Goal: Information Seeking & Learning: Check status

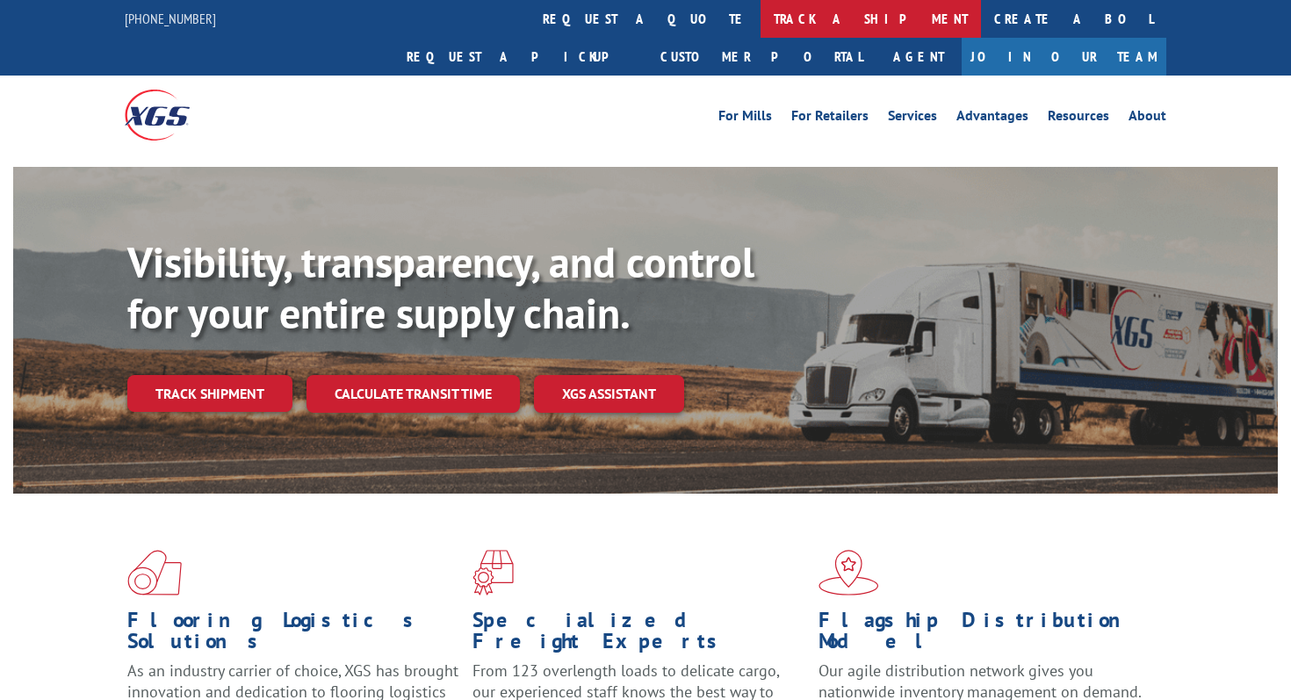
click at [760, 21] on link "track a shipment" at bounding box center [870, 19] width 220 height 38
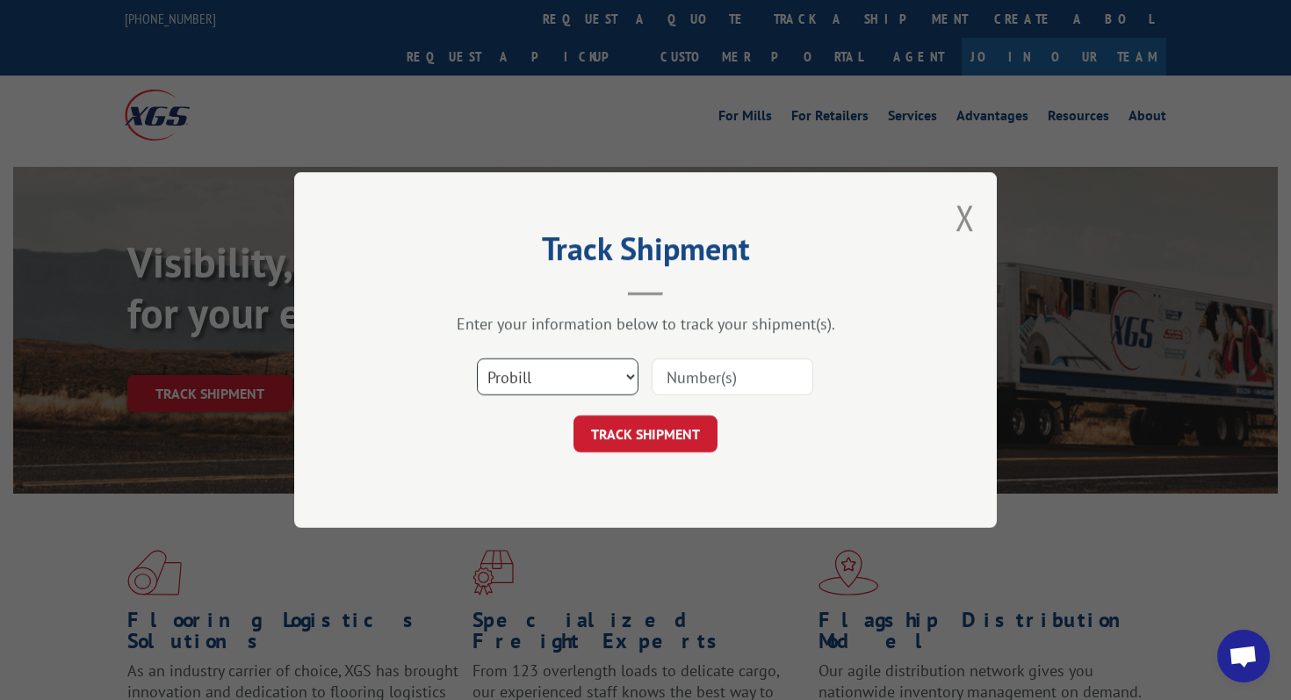
click at [584, 380] on select "Select category... Probill BOL PO" at bounding box center [558, 376] width 162 height 37
select select "bol"
click at [477, 358] on select "Select category... Probill BOL PO" at bounding box center [558, 376] width 162 height 37
click at [707, 371] on input at bounding box center [733, 376] width 162 height 37
paste input "17565242"
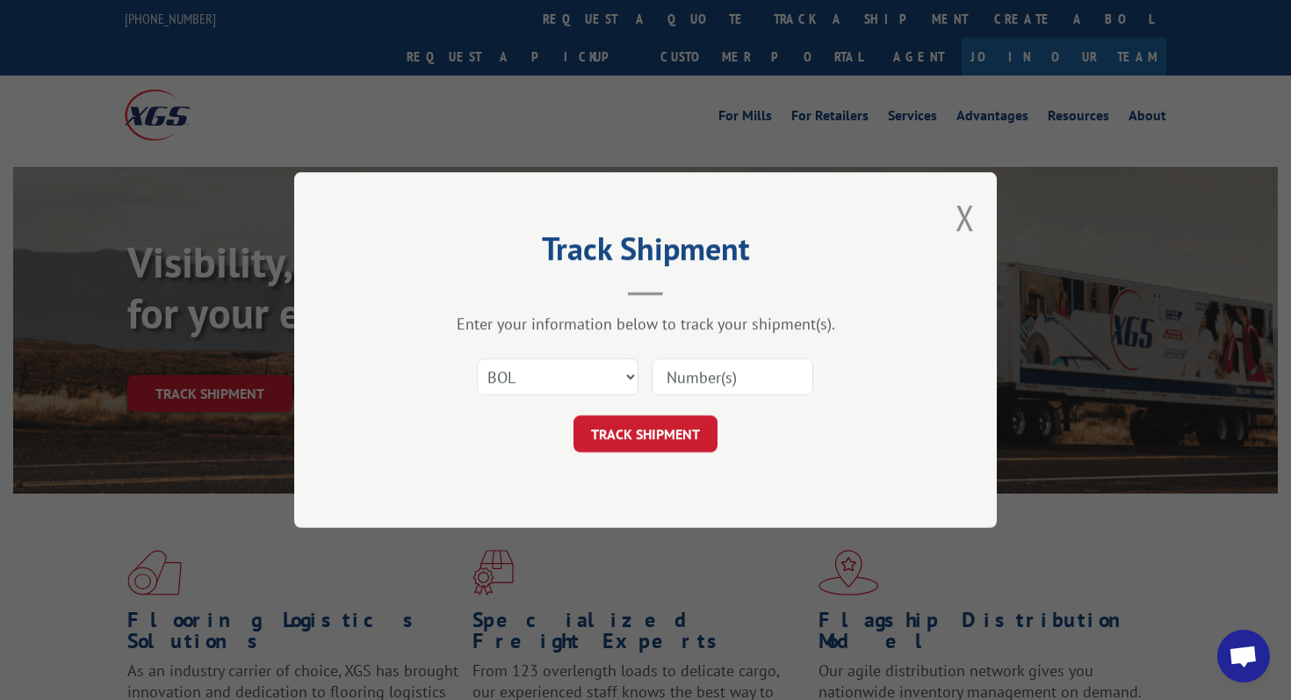
type input "17565242"
click button "TRACK SHIPMENT" at bounding box center [645, 433] width 144 height 37
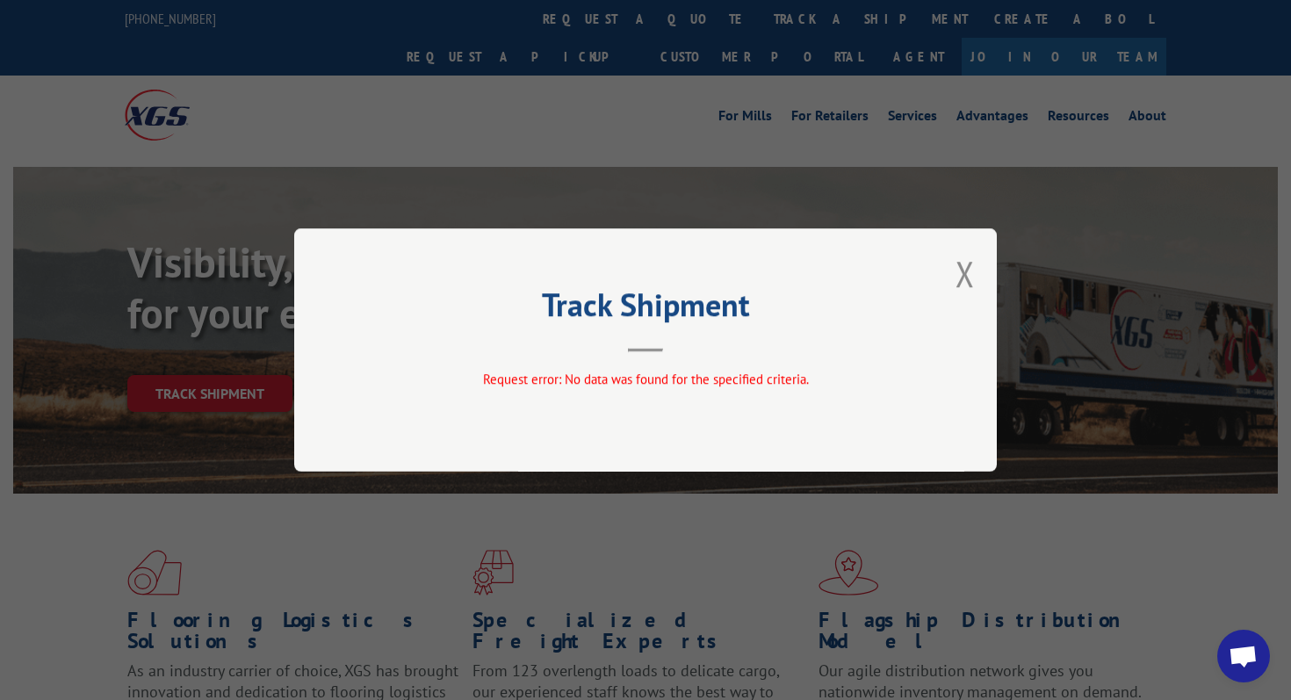
click at [542, 154] on div "Track Shipment Request error: No data was found for the specified criteria." at bounding box center [645, 350] width 1291 height 700
click at [967, 282] on button "Close modal" at bounding box center [964, 273] width 19 height 47
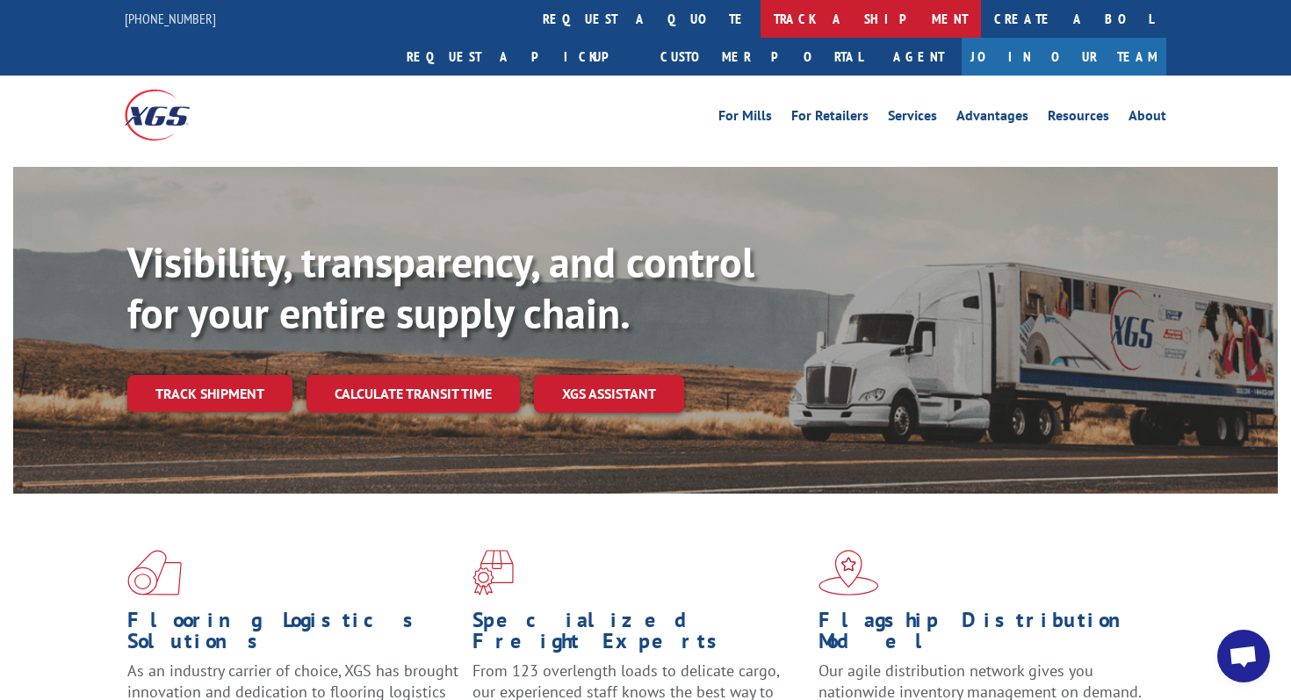
click at [760, 11] on link "track a shipment" at bounding box center [870, 19] width 220 height 38
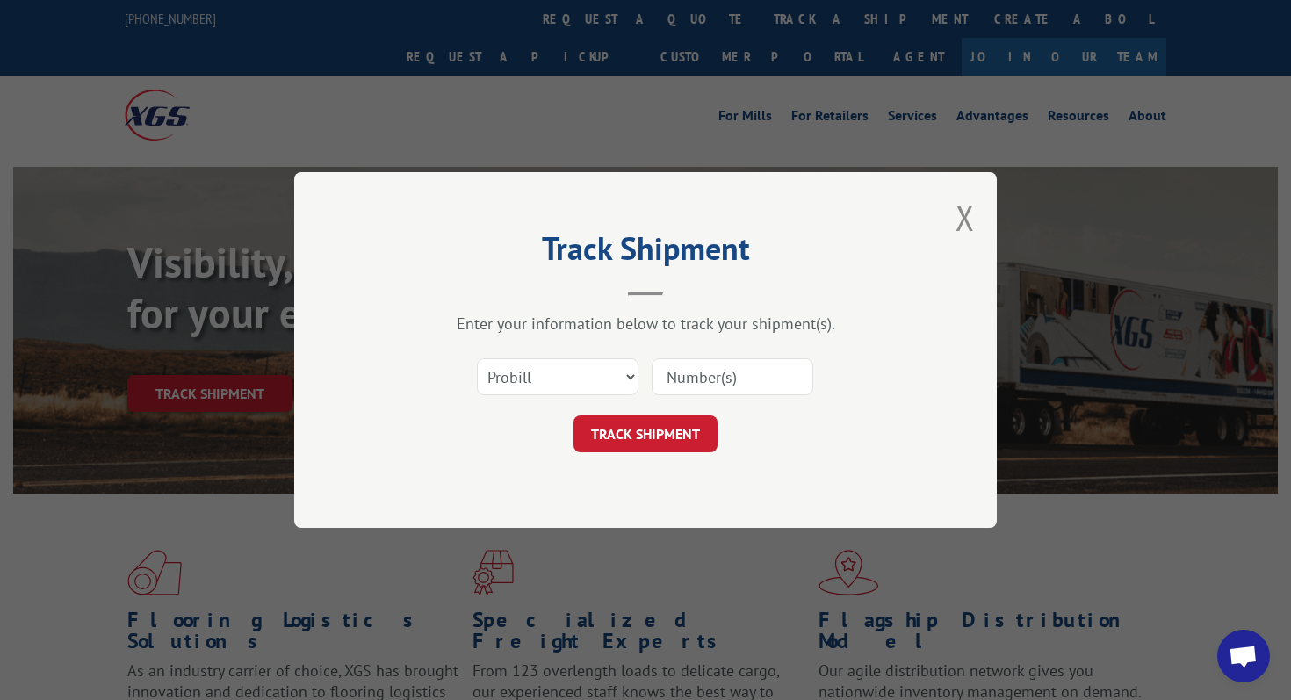
click at [682, 373] on input at bounding box center [733, 376] width 162 height 37
paste input "17565242"
type input "17565242"
click button "TRACK SHIPMENT" at bounding box center [645, 433] width 144 height 37
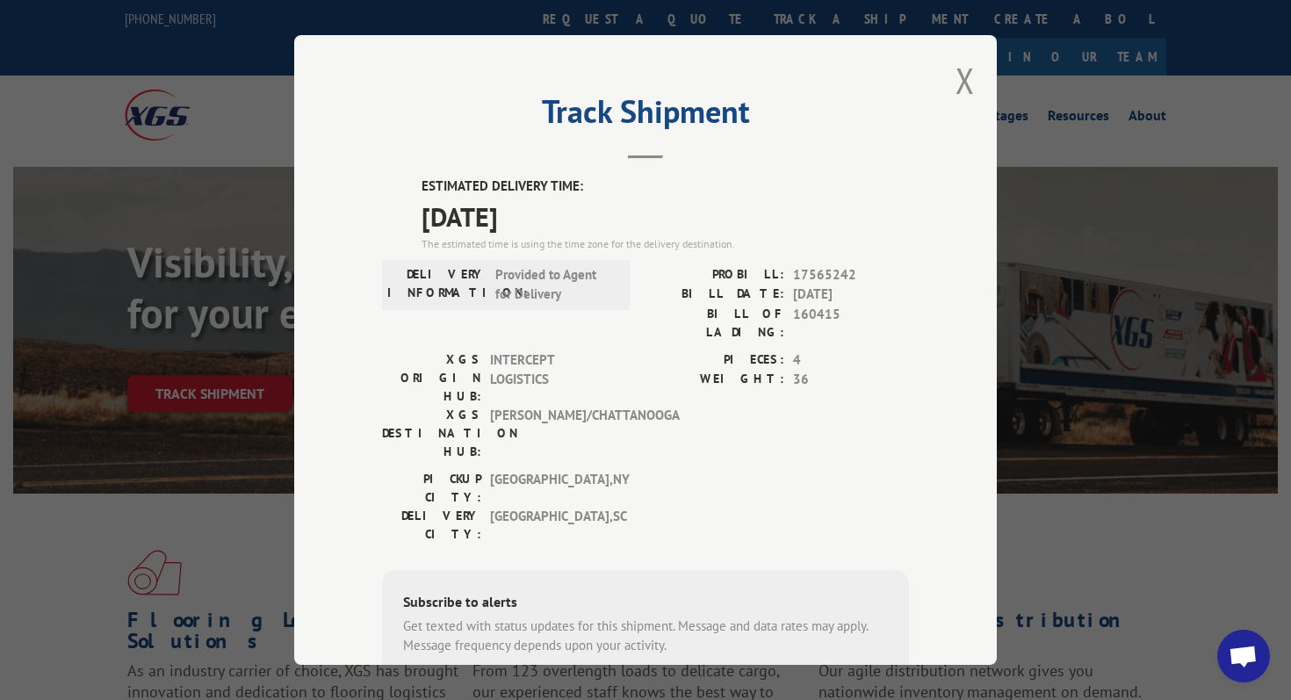
scroll to position [31, 0]
